Goal: Transaction & Acquisition: Obtain resource

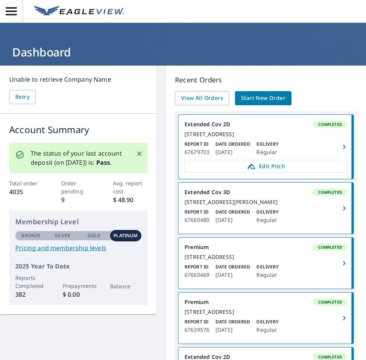
click at [283, 101] on span "Start New Order" at bounding box center [263, 99] width 44 height 10
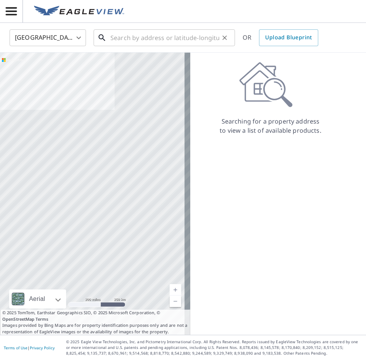
click at [124, 40] on input "text" at bounding box center [164, 37] width 109 height 21
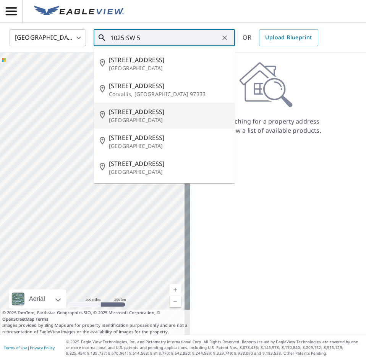
click at [155, 118] on p "[GEOGRAPHIC_DATA]" at bounding box center [169, 120] width 120 height 8
type input "[STREET_ADDRESS]"
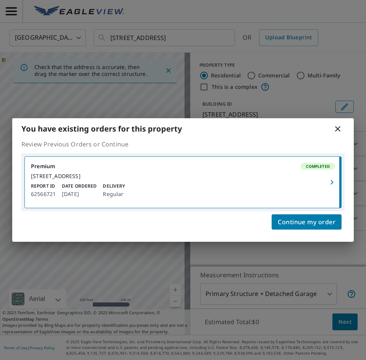
click at [104, 180] on div "[STREET_ADDRESS]" at bounding box center [183, 176] width 304 height 7
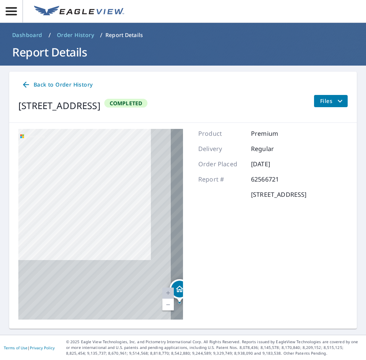
drag, startPoint x: 117, startPoint y: 231, endPoint x: 71, endPoint y: 74, distance: 163.4
click at [72, 78] on div "Back to Order History [STREET_ADDRESS] Completed Files [STREET_ADDRESS][GEOGRAP…" at bounding box center [182, 199] width 347 height 254
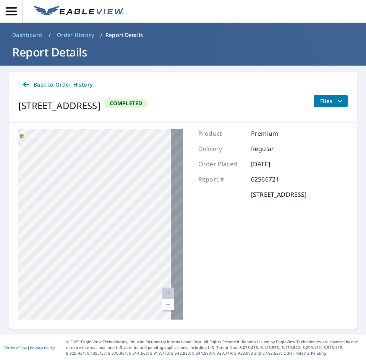
drag, startPoint x: 145, startPoint y: 266, endPoint x: 114, endPoint y: 168, distance: 102.2
click at [114, 168] on div "[STREET_ADDRESS]" at bounding box center [100, 224] width 165 height 191
drag, startPoint x: 137, startPoint y: 264, endPoint x: 82, endPoint y: 148, distance: 128.2
click at [82, 149] on div "[STREET_ADDRESS]" at bounding box center [100, 224] width 165 height 191
drag, startPoint x: 108, startPoint y: 224, endPoint x: 82, endPoint y: 161, distance: 68.8
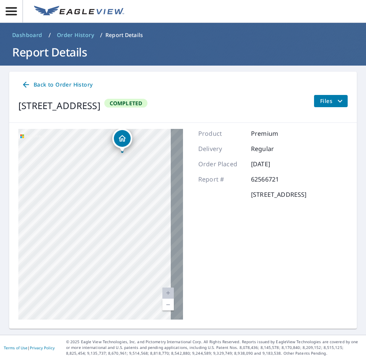
click at [82, 161] on div "[STREET_ADDRESS]" at bounding box center [100, 224] width 165 height 191
click at [320, 103] on span "Files" at bounding box center [332, 101] width 24 height 9
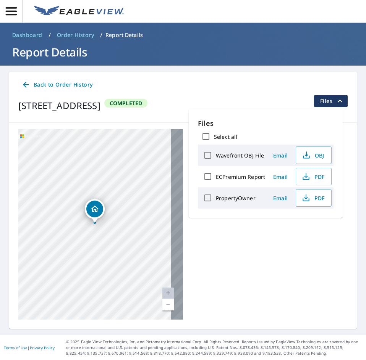
click at [231, 183] on div "ECPremium Report" at bounding box center [232, 177] width 65 height 16
click at [207, 175] on input "ECPremium Report" at bounding box center [208, 177] width 16 height 16
checkbox input "true"
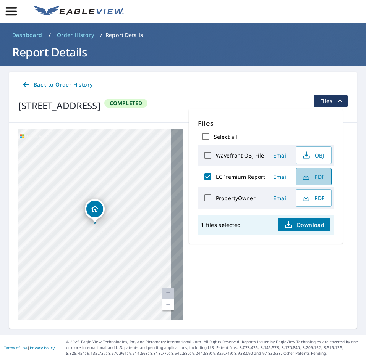
click at [315, 184] on button "PDF" at bounding box center [314, 177] width 36 height 18
